Goal: Task Accomplishment & Management: Manage account settings

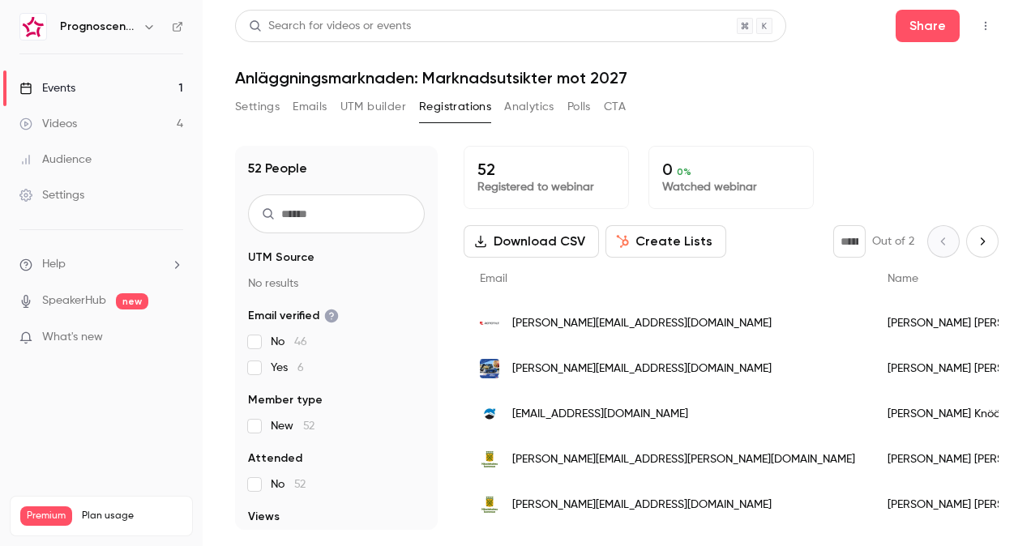
scroll to position [243, 0]
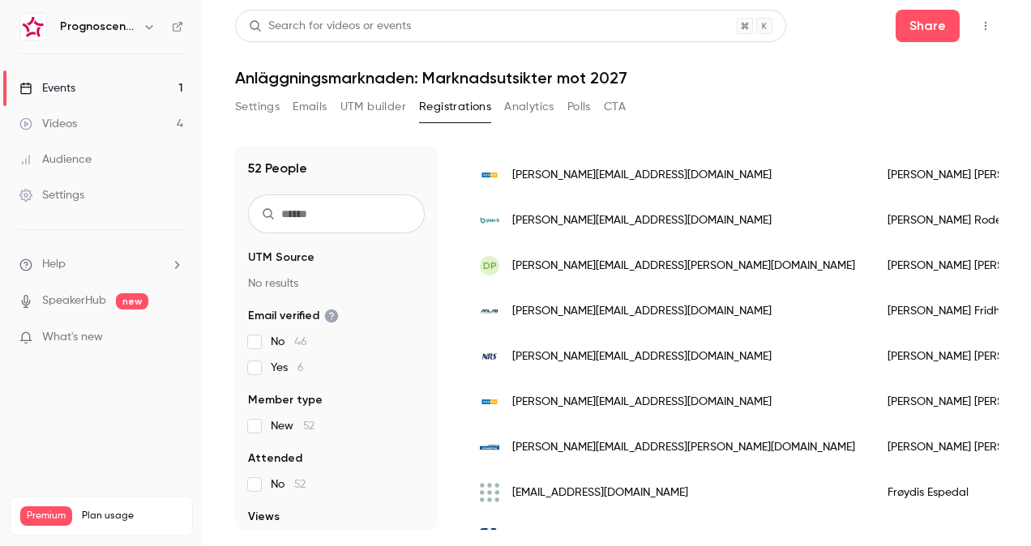
scroll to position [907, 0]
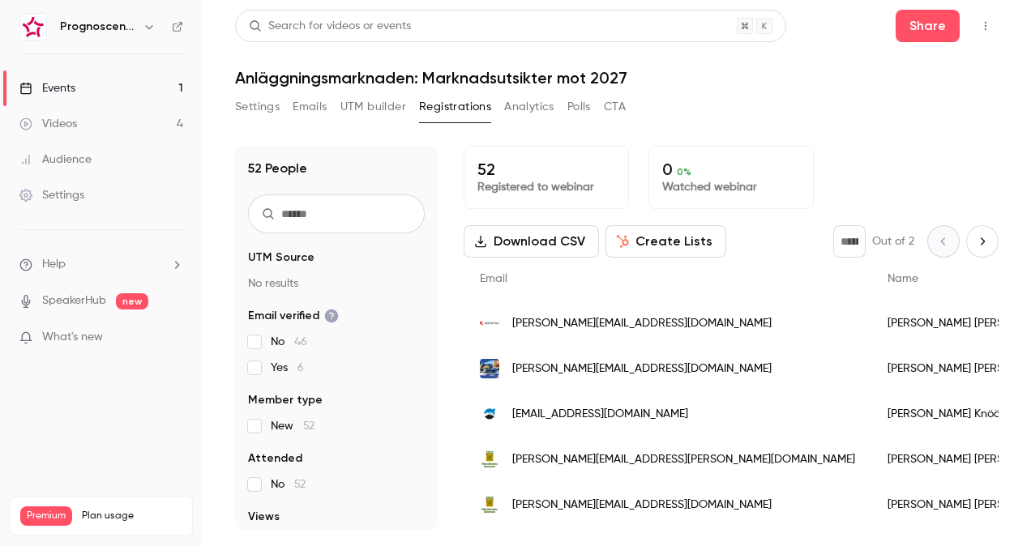
click at [720, 367] on div "[PERSON_NAME][EMAIL_ADDRESS][DOMAIN_NAME]" at bounding box center [667, 368] width 408 height 45
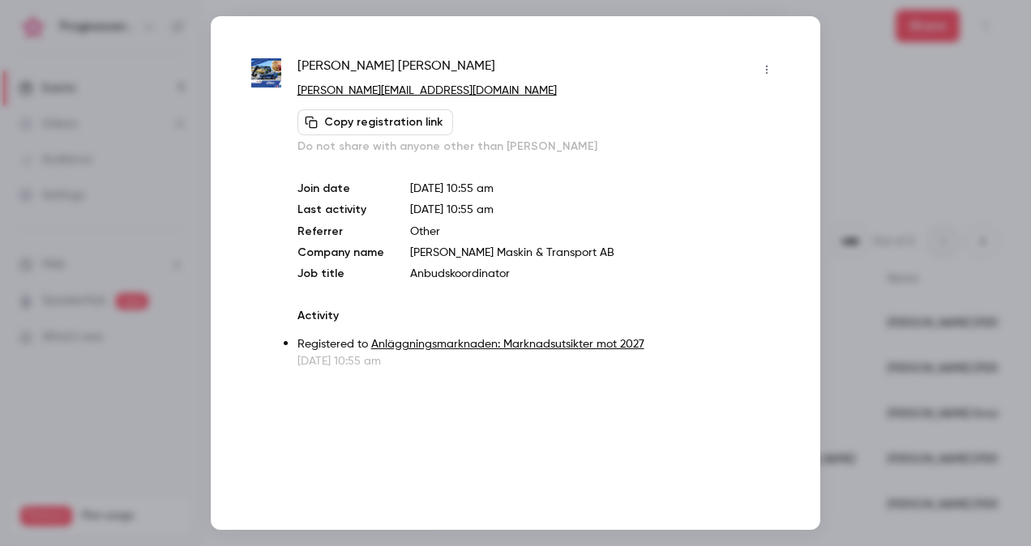
click at [893, 122] on div at bounding box center [515, 273] width 1031 height 546
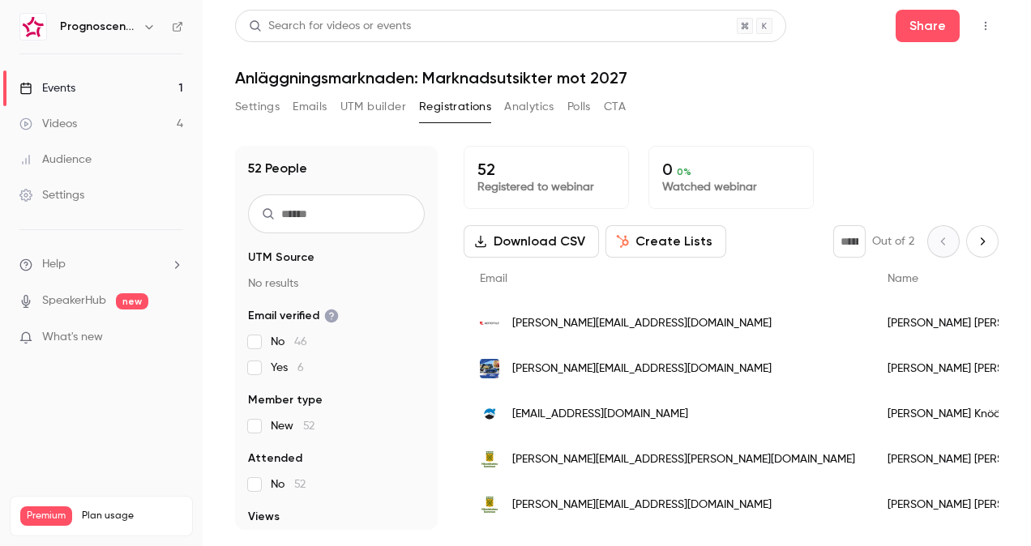
click at [604, 415] on span "[EMAIL_ADDRESS][DOMAIN_NAME]" at bounding box center [600, 414] width 176 height 17
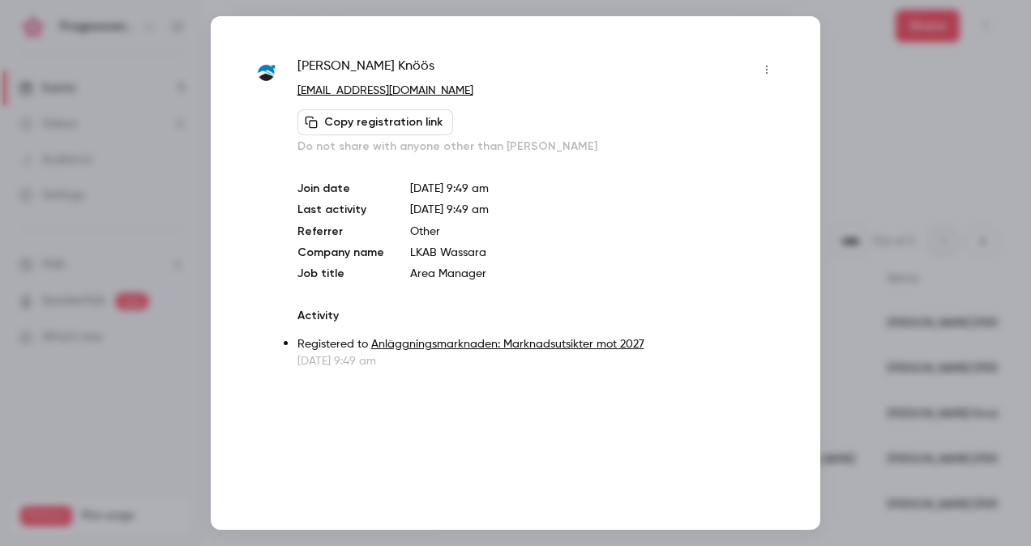
click at [864, 165] on div at bounding box center [515, 273] width 1031 height 546
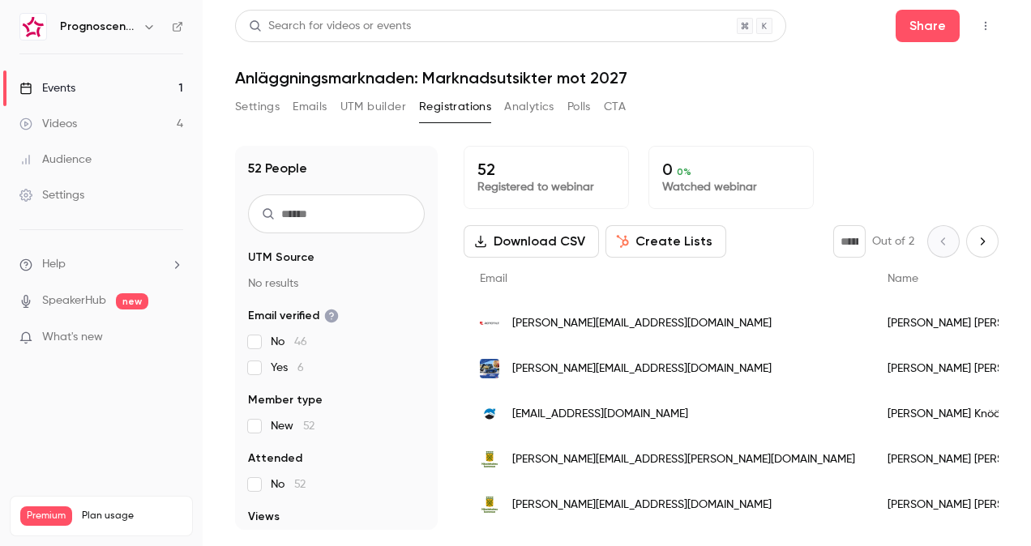
click at [631, 449] on div "[PERSON_NAME][EMAIL_ADDRESS][PERSON_NAME][DOMAIN_NAME]" at bounding box center [667, 459] width 408 height 45
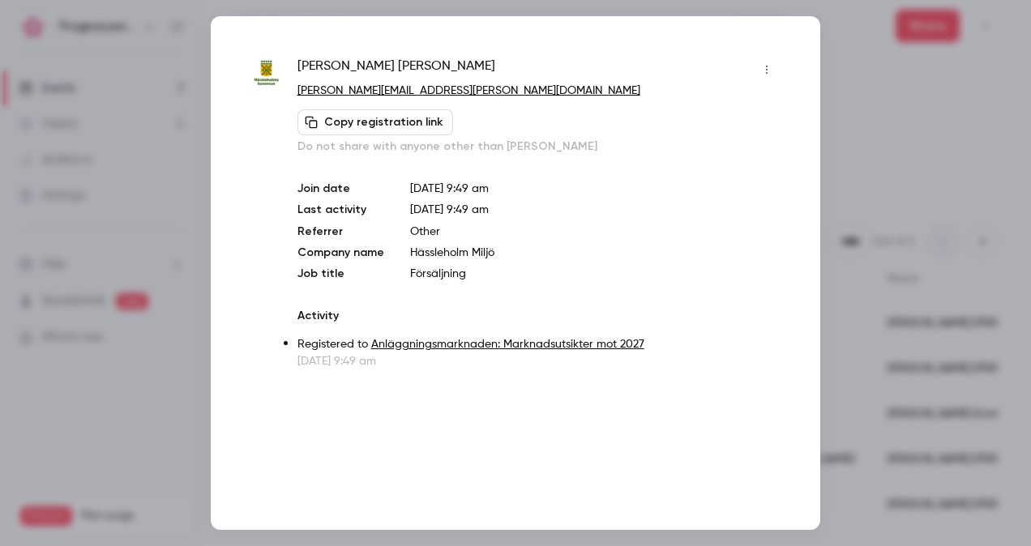
click at [873, 149] on div at bounding box center [515, 273] width 1031 height 546
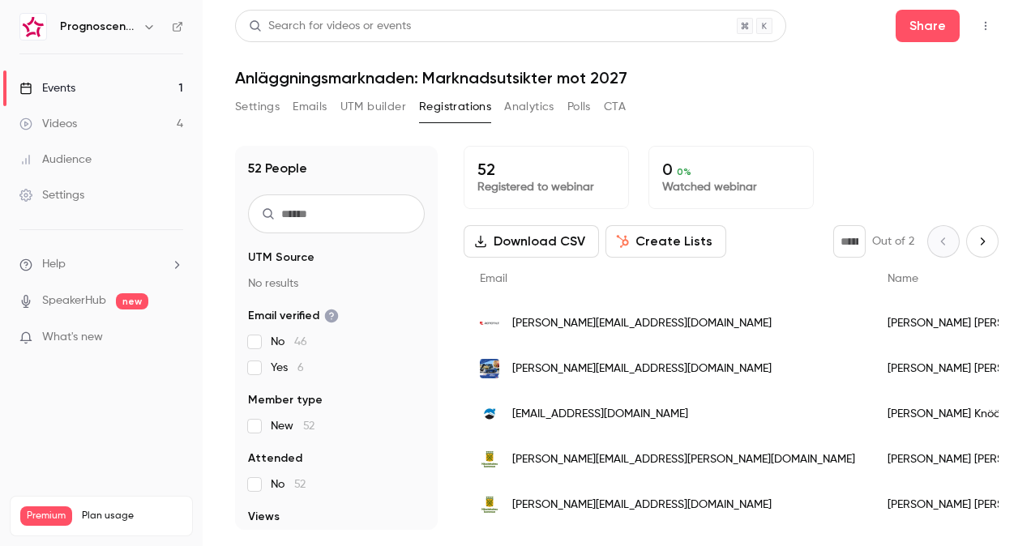
click at [659, 490] on div "[PERSON_NAME][EMAIL_ADDRESS][DOMAIN_NAME]" at bounding box center [667, 504] width 408 height 45
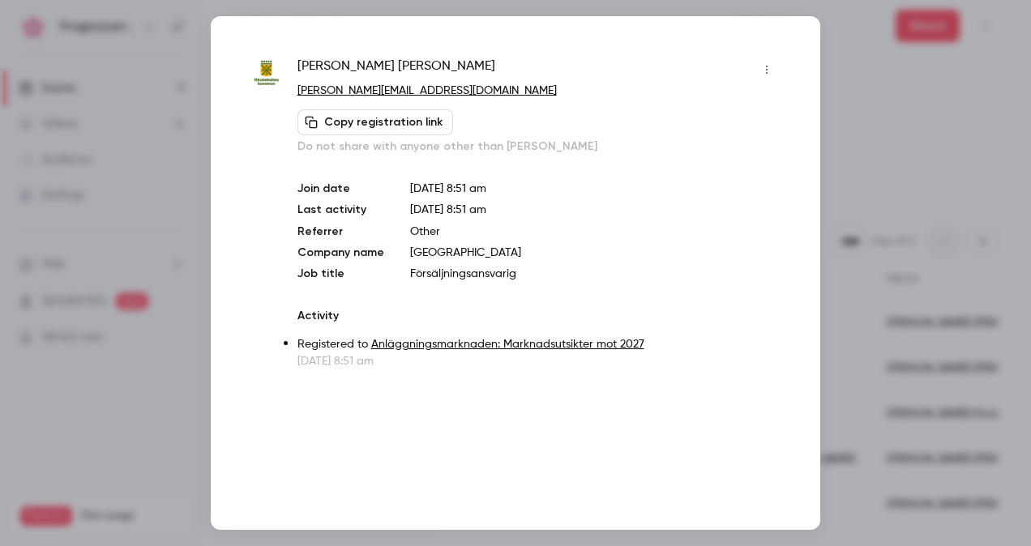
click at [923, 178] on div at bounding box center [515, 273] width 1031 height 546
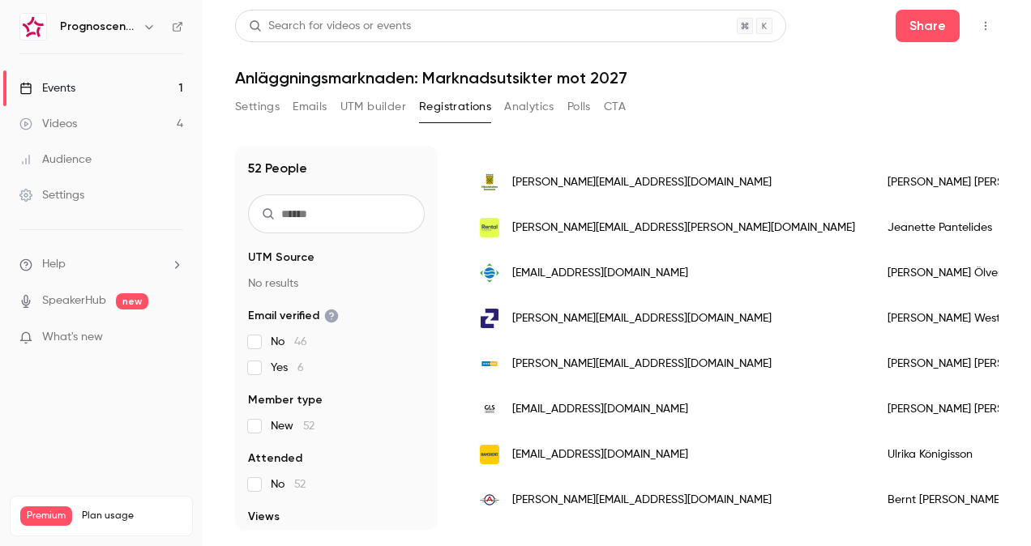
scroll to position [338, 0]
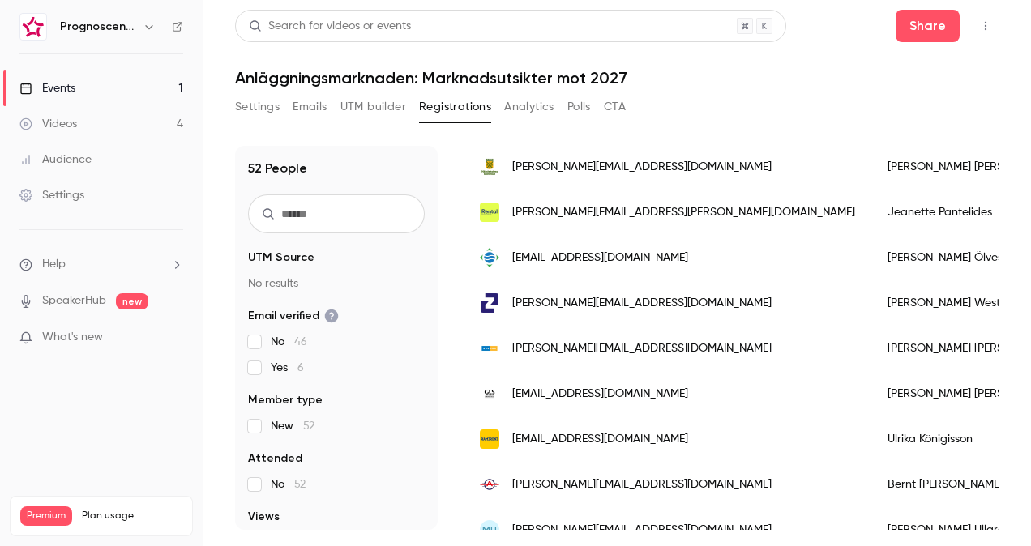
click at [572, 250] on span "[EMAIL_ADDRESS][DOMAIN_NAME]" at bounding box center [600, 258] width 176 height 17
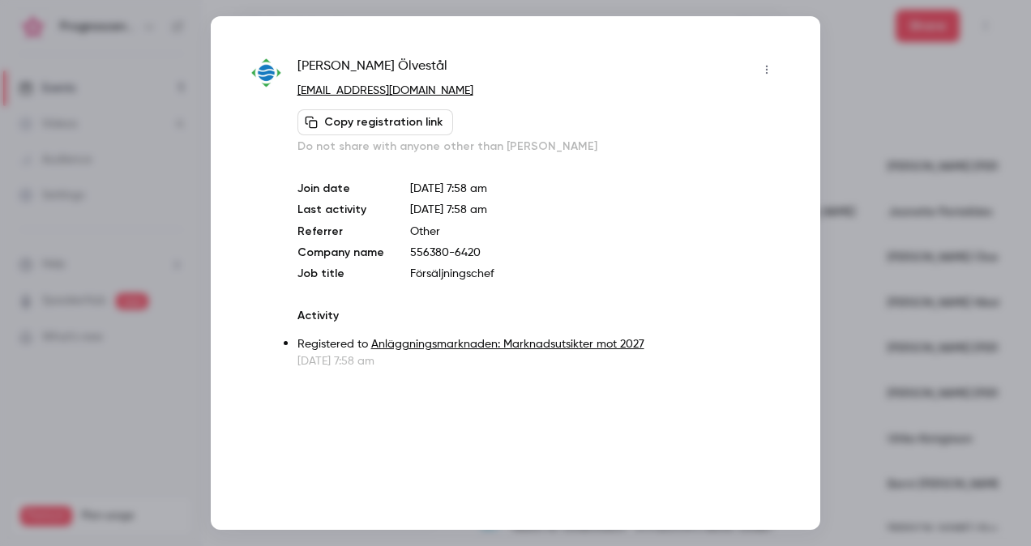
click at [935, 135] on div at bounding box center [515, 273] width 1031 height 546
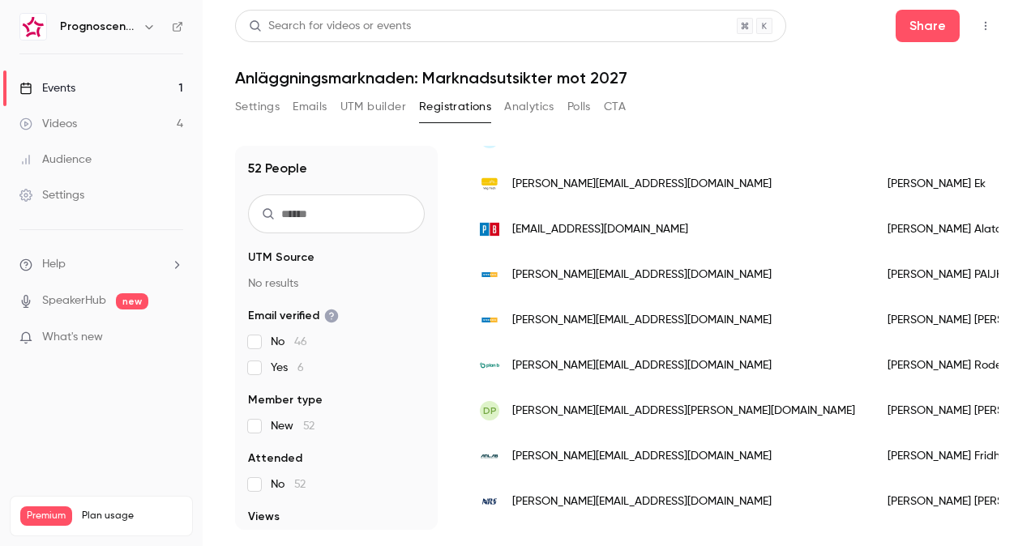
scroll to position [891, 0]
